Goal: Task Accomplishment & Management: Complete application form

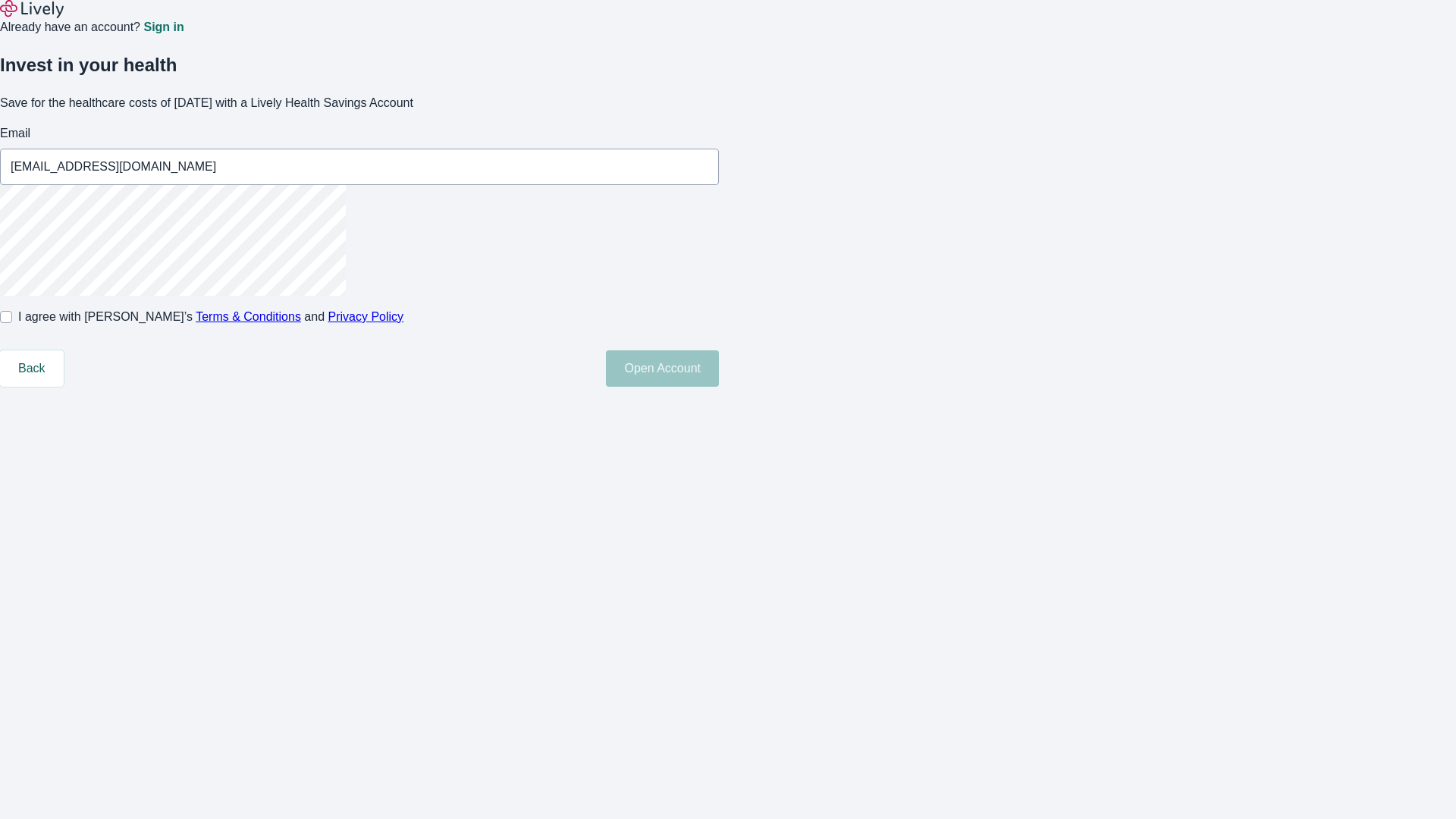
click at [12, 323] on input "I agree with Lively’s Terms & Conditions and Privacy Policy" at bounding box center [6, 317] width 12 height 12
checkbox input "true"
click at [719, 387] on button "Open Account" at bounding box center [662, 369] width 113 height 37
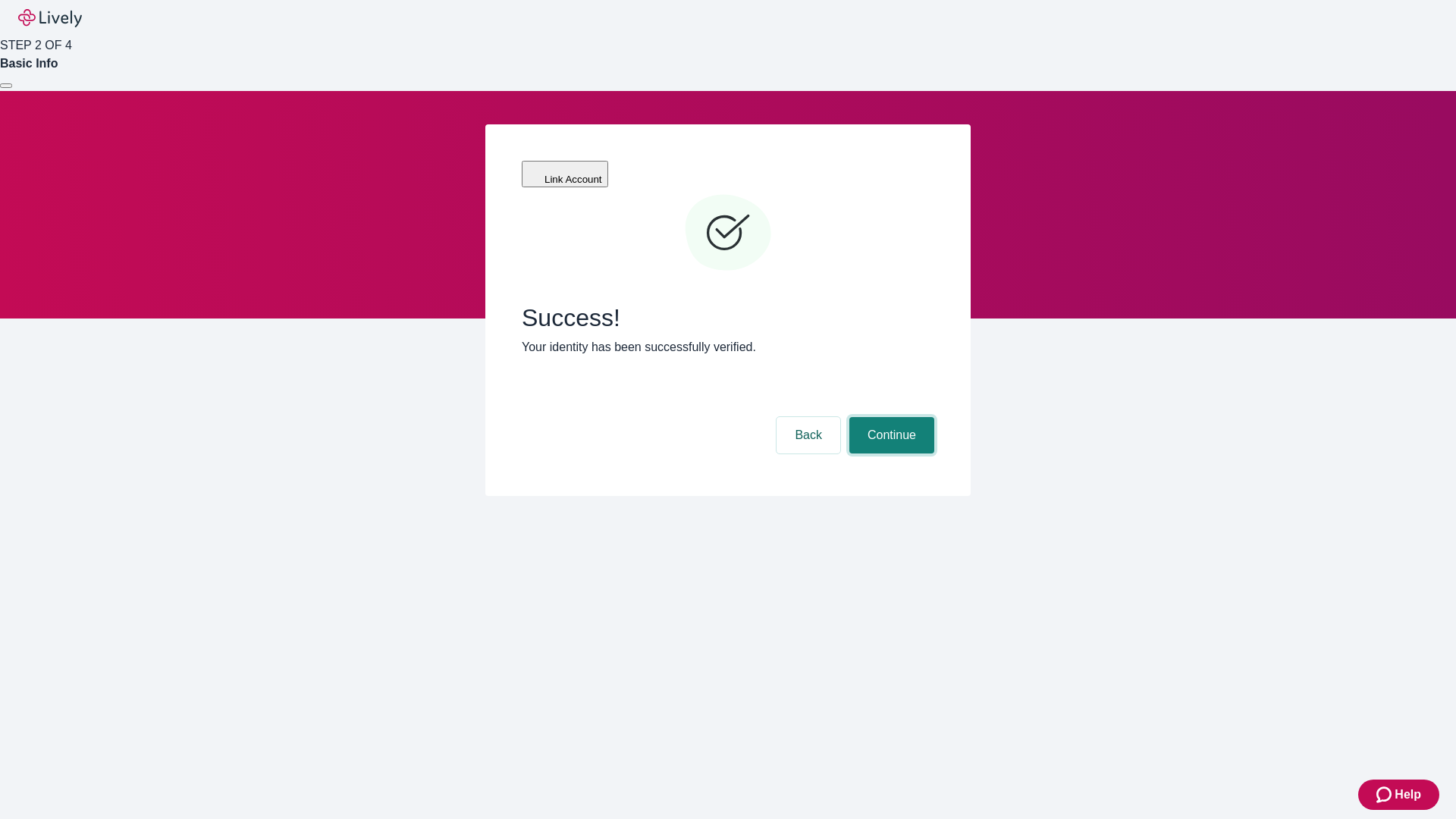
click at [890, 417] on button "Continue" at bounding box center [891, 436] width 85 height 37
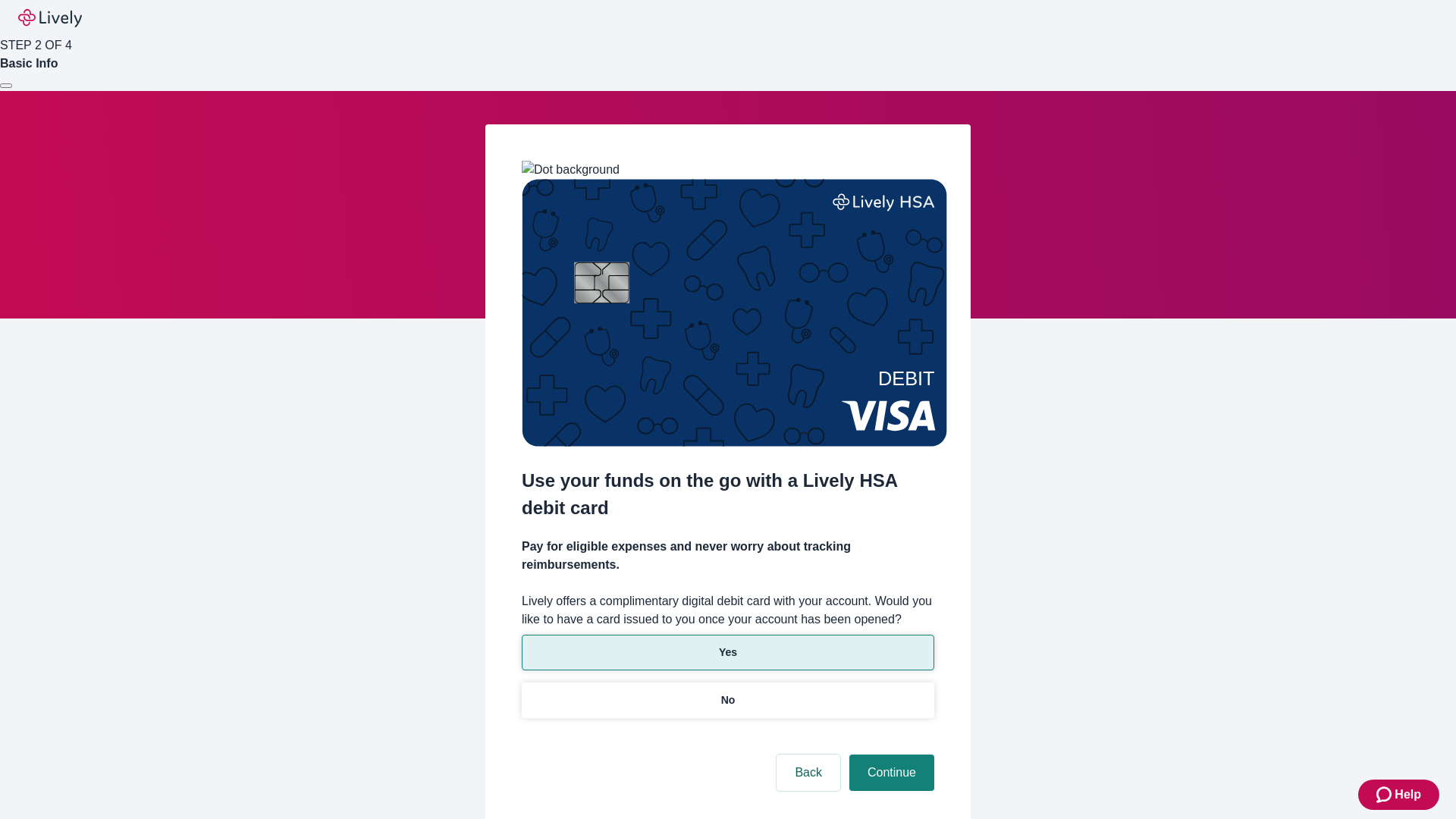
click at [727, 645] on p "Yes" at bounding box center [728, 653] width 18 height 16
click at [890, 755] on button "Continue" at bounding box center [891, 774] width 85 height 37
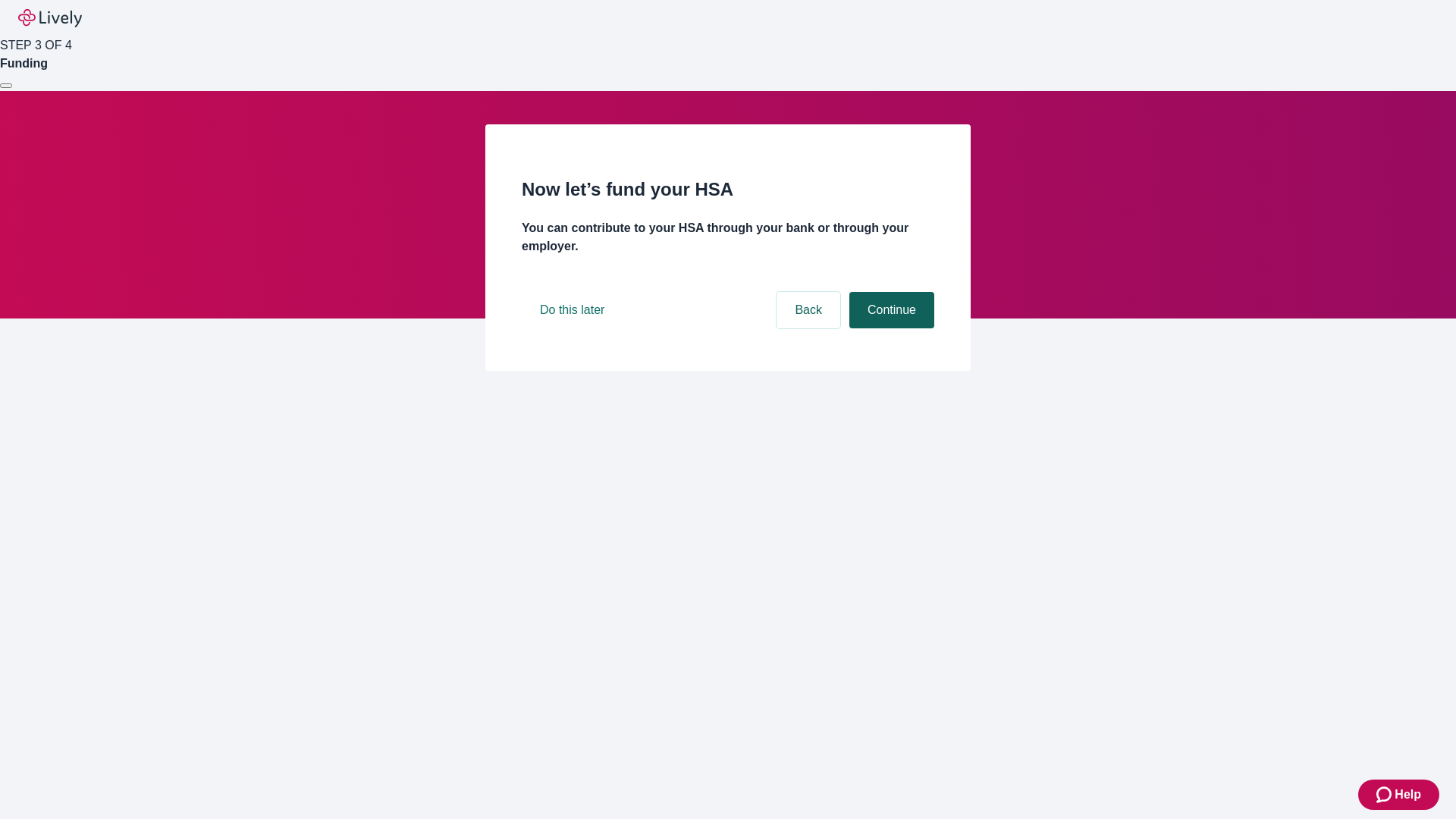
click at [890, 328] on button "Continue" at bounding box center [891, 311] width 85 height 37
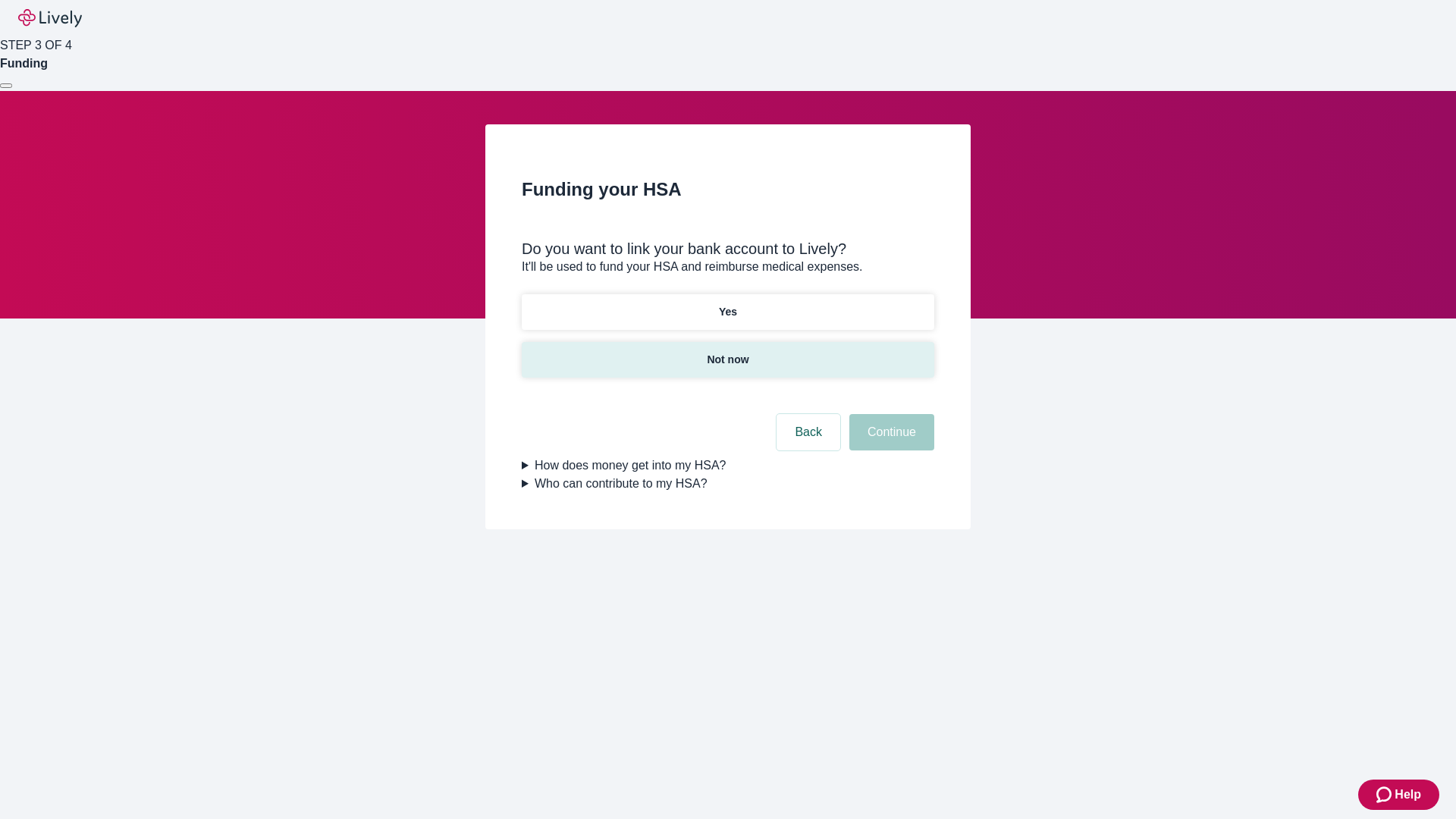
click at [727, 352] on p "Not now" at bounding box center [728, 360] width 41 height 16
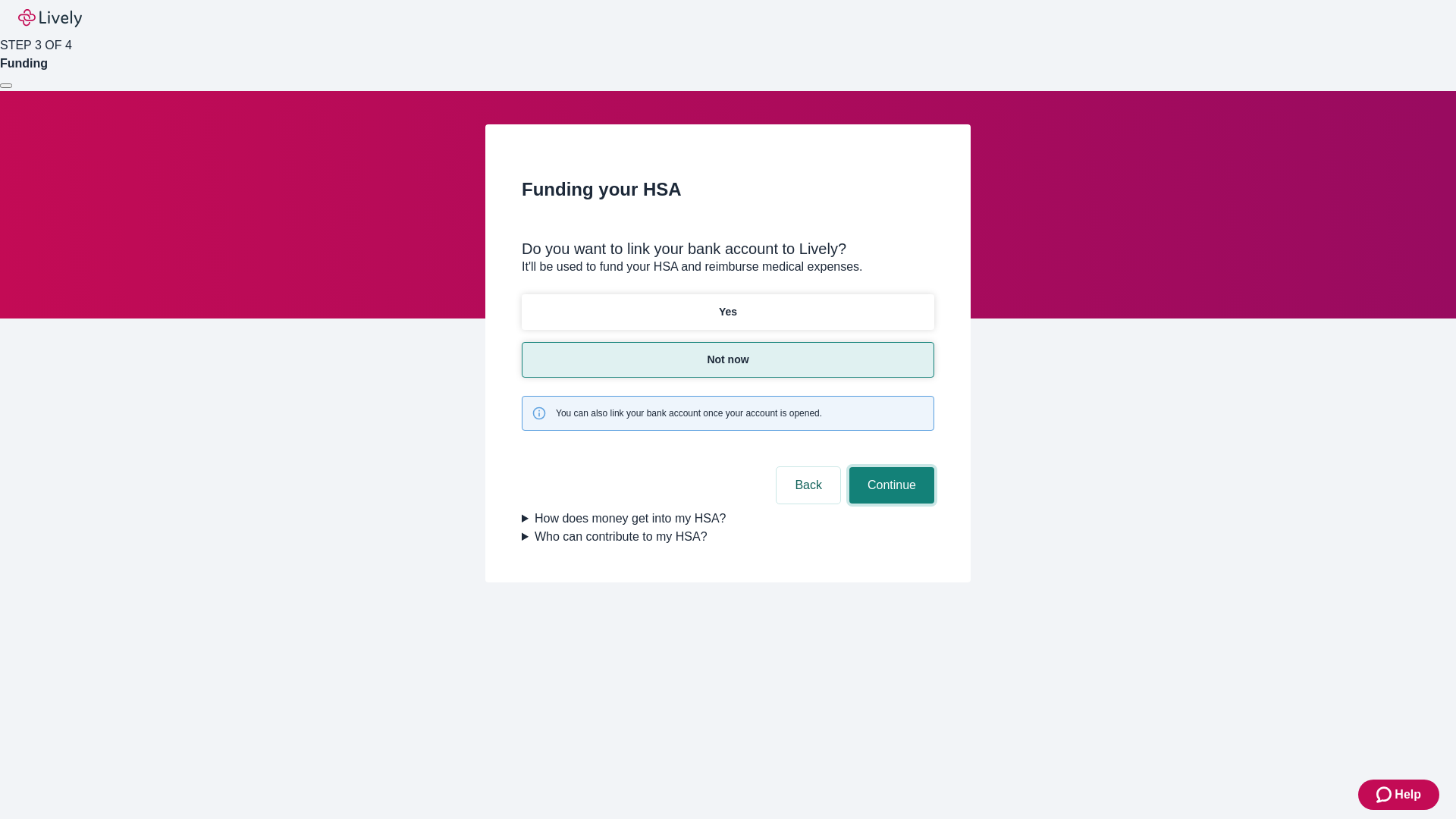
click at [890, 467] on button "Continue" at bounding box center [891, 485] width 85 height 37
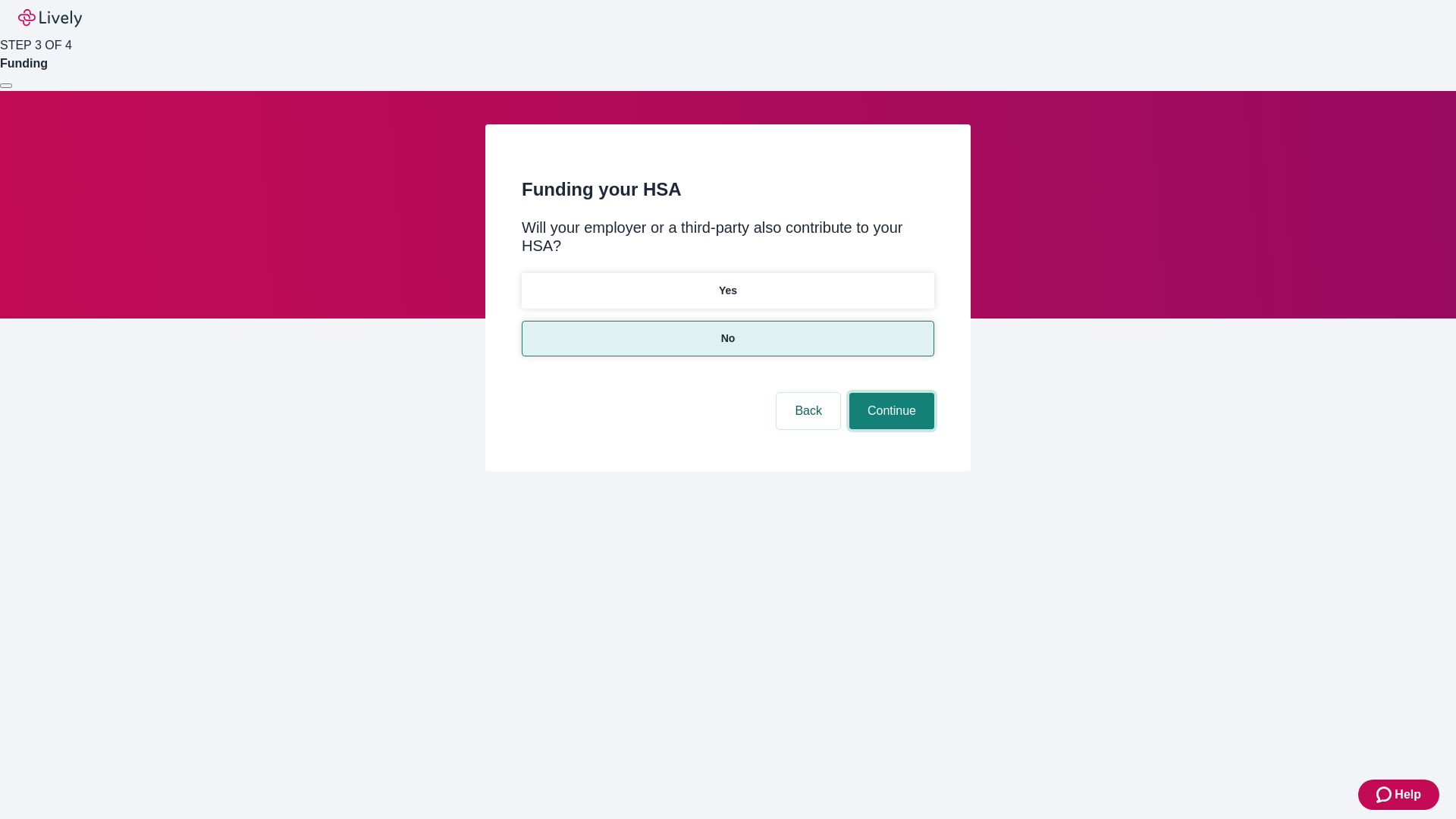
click at [890, 393] on button "Continue" at bounding box center [891, 411] width 85 height 37
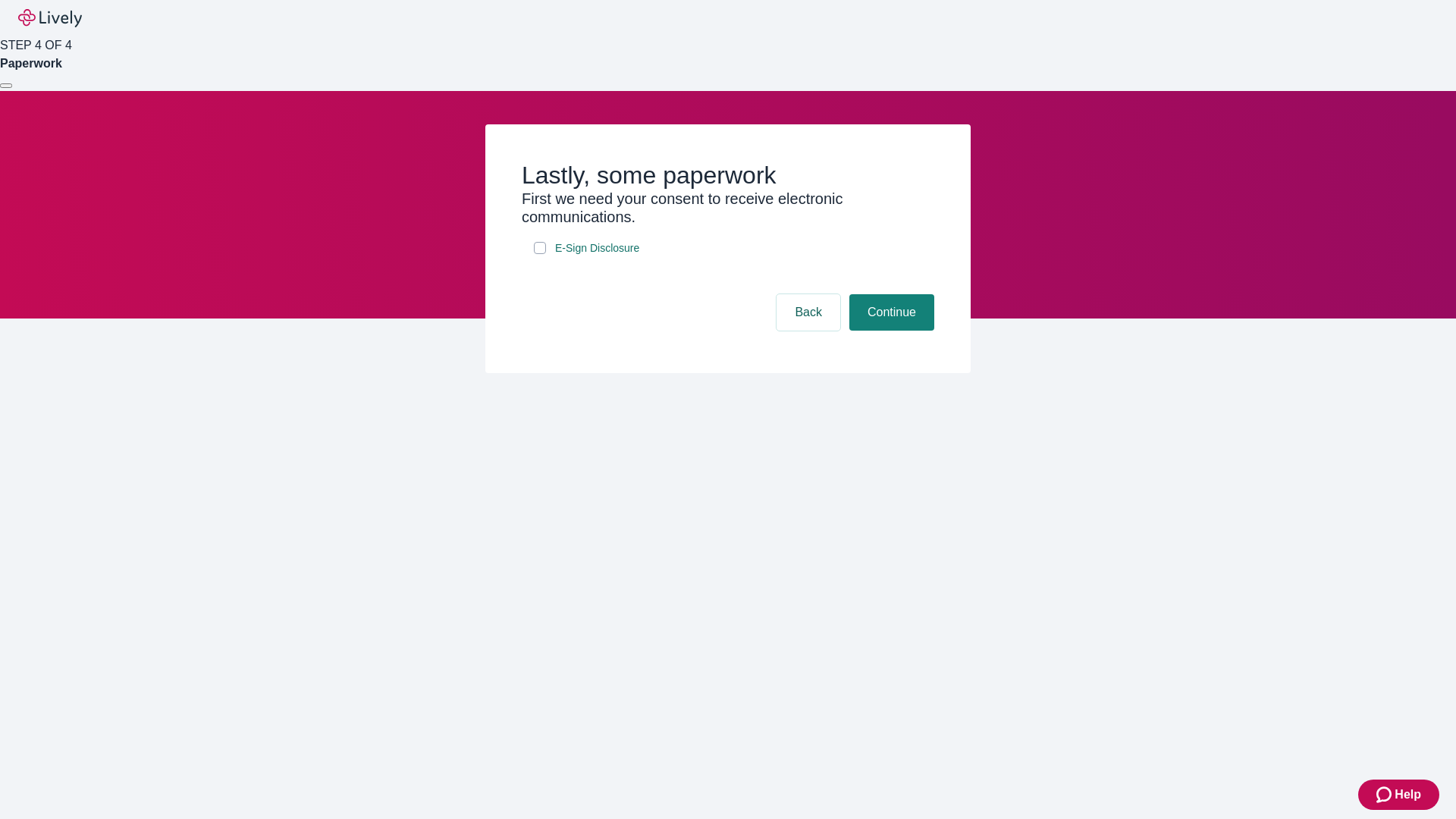
click at [540, 254] on input "E-Sign Disclosure" at bounding box center [539, 247] width 12 height 12
checkbox input "true"
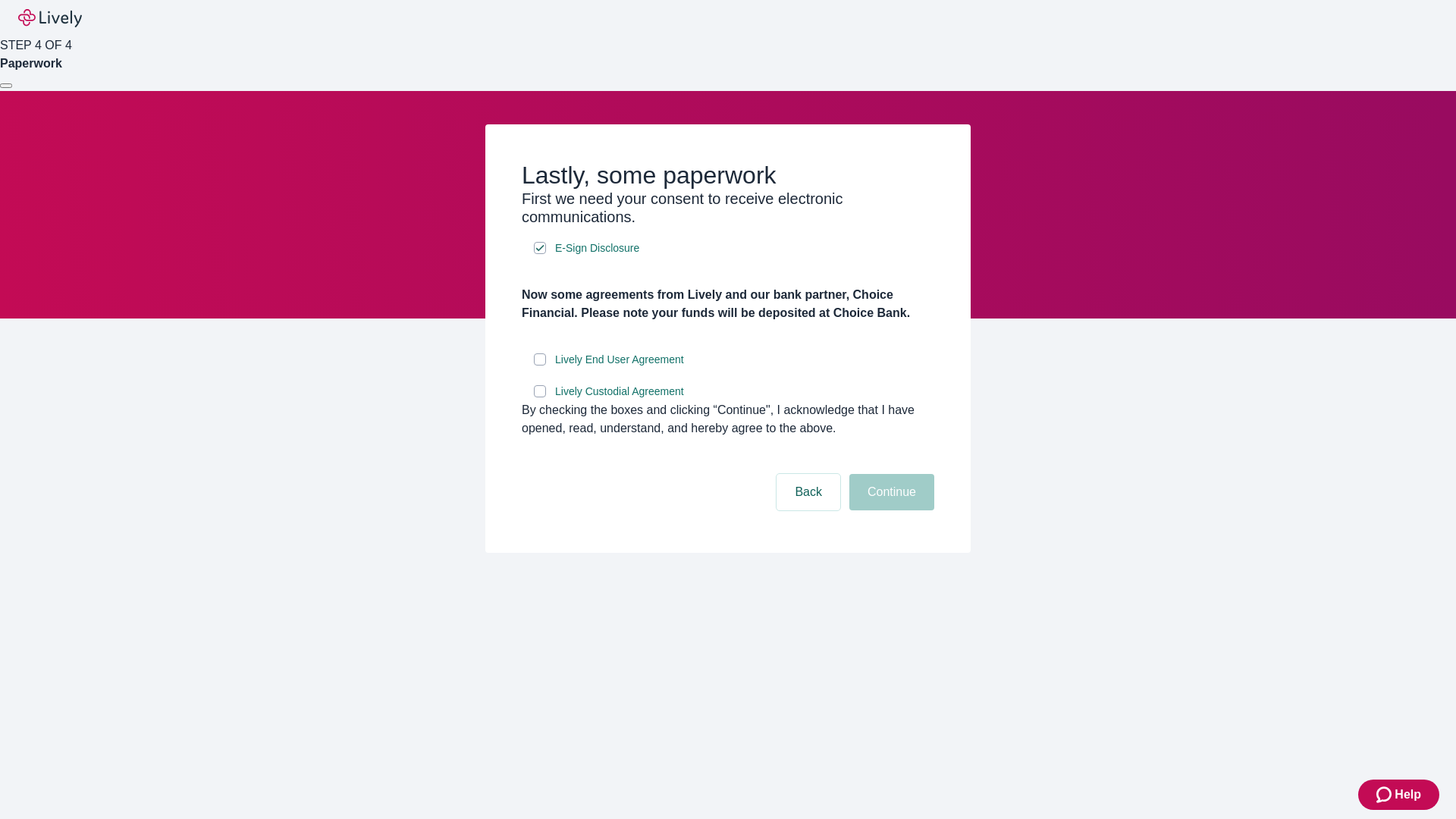
click at [540, 366] on input "Lively End User Agreement" at bounding box center [539, 359] width 12 height 12
checkbox input "true"
click at [540, 398] on input "Lively Custodial Agreement" at bounding box center [539, 391] width 12 height 12
checkbox input "true"
click at [890, 511] on button "Continue" at bounding box center [891, 493] width 85 height 37
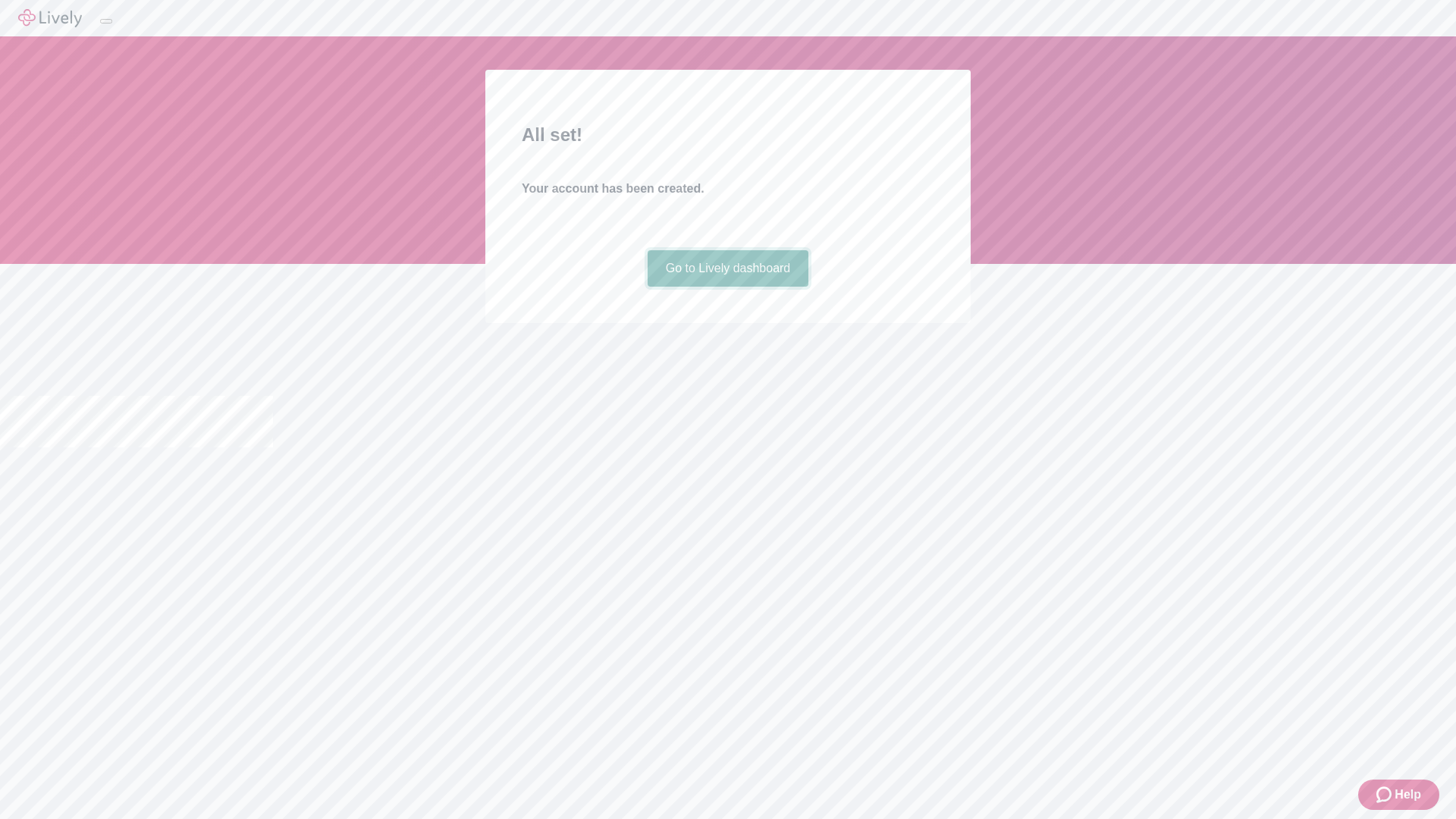
click at [727, 287] on link "Go to Lively dashboard" at bounding box center [728, 269] width 161 height 37
